Goal: Go to known website: Access a specific website the user already knows

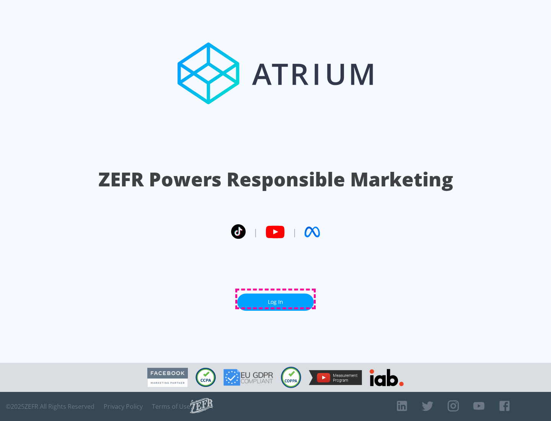
click at [275, 299] on link "Log In" at bounding box center [275, 301] width 77 height 17
